Goal: Information Seeking & Learning: Learn about a topic

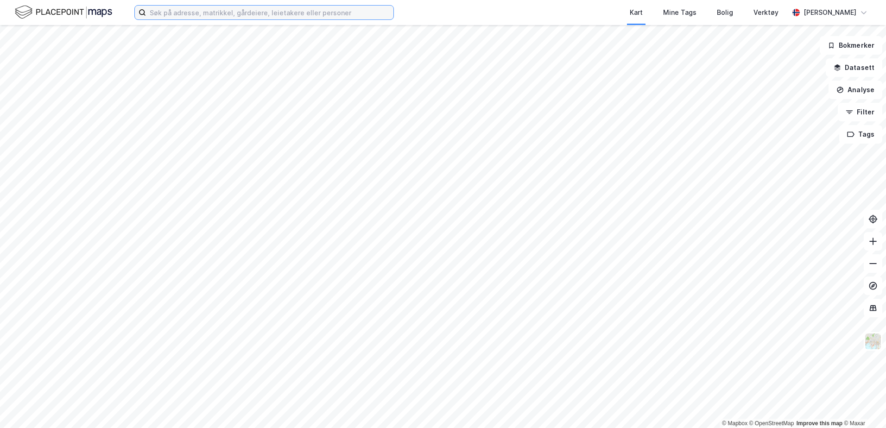
click at [291, 18] on input at bounding box center [269, 13] width 247 height 14
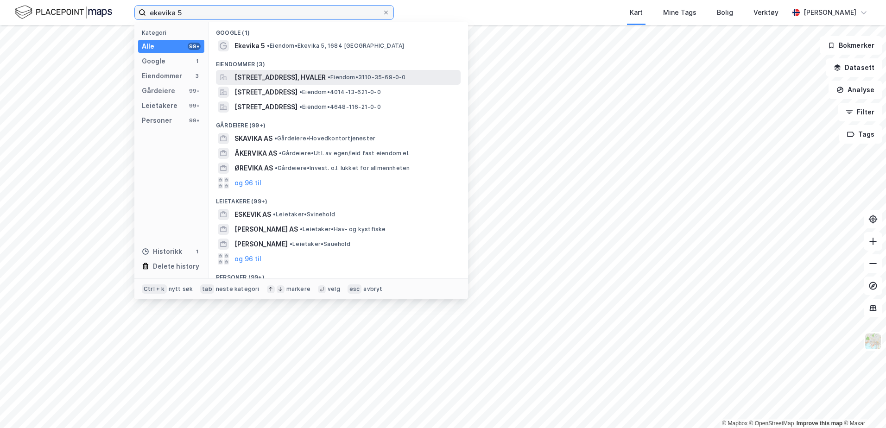
type input "ekevika 5"
click at [291, 71] on div "[STREET_ADDRESS], HVALER • Eiendom • 3110-35-69-0-0" at bounding box center [338, 77] width 245 height 15
